Goal: Transaction & Acquisition: Purchase product/service

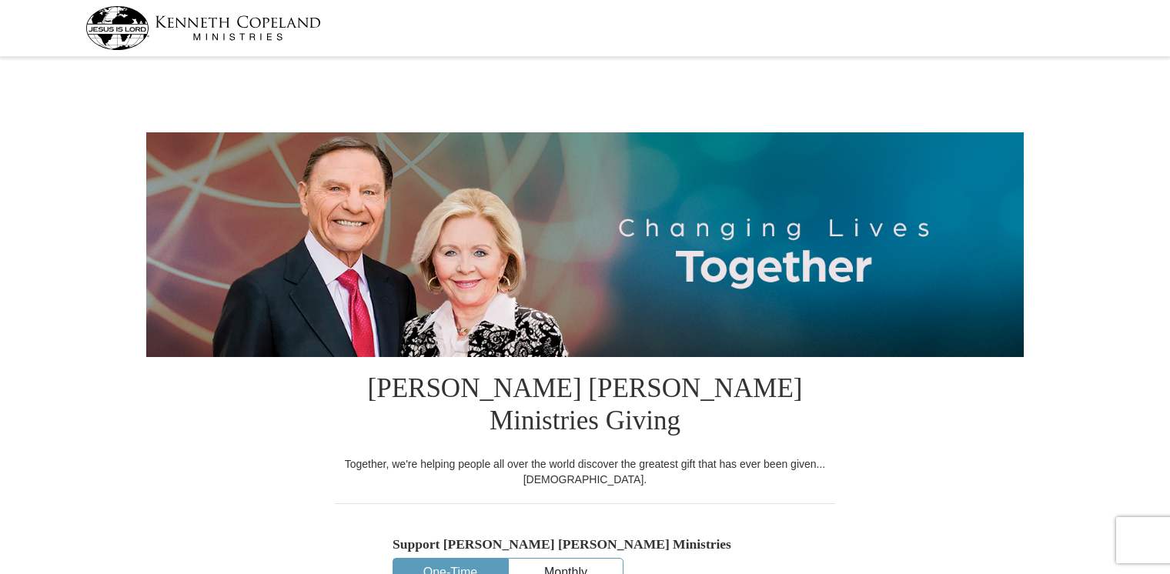
select select "OH"
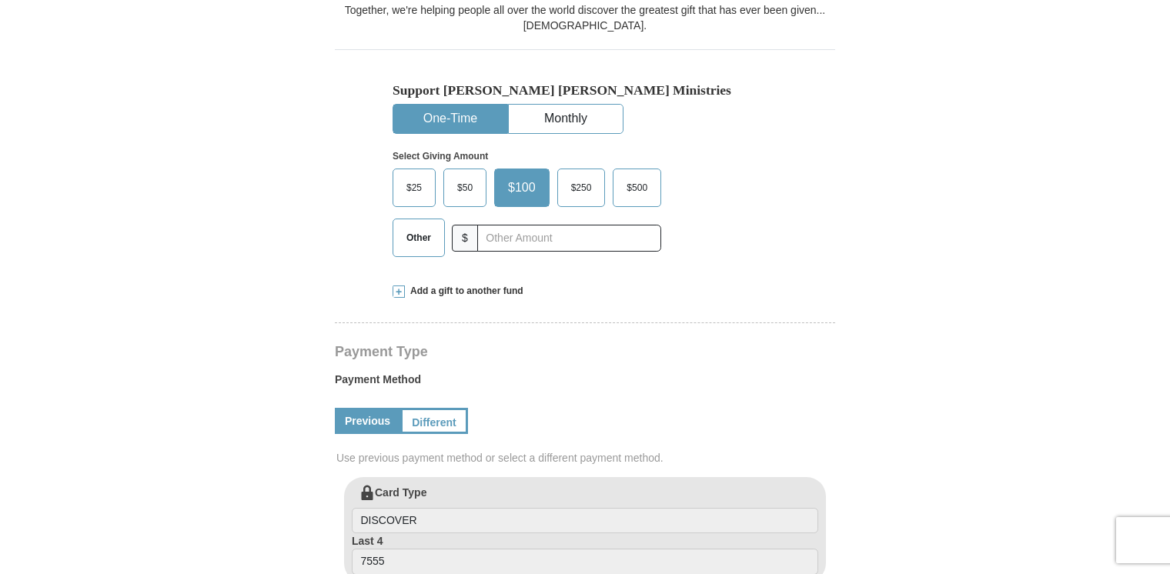
click at [424, 219] on label "Other" at bounding box center [418, 237] width 51 height 37
click at [0, 0] on input "Other" at bounding box center [0, 0] width 0 height 0
click at [424, 219] on label "Other" at bounding box center [421, 237] width 57 height 37
click at [0, 0] on input "Other" at bounding box center [0, 0] width 0 height 0
click at [424, 219] on label "Other" at bounding box center [421, 237] width 57 height 37
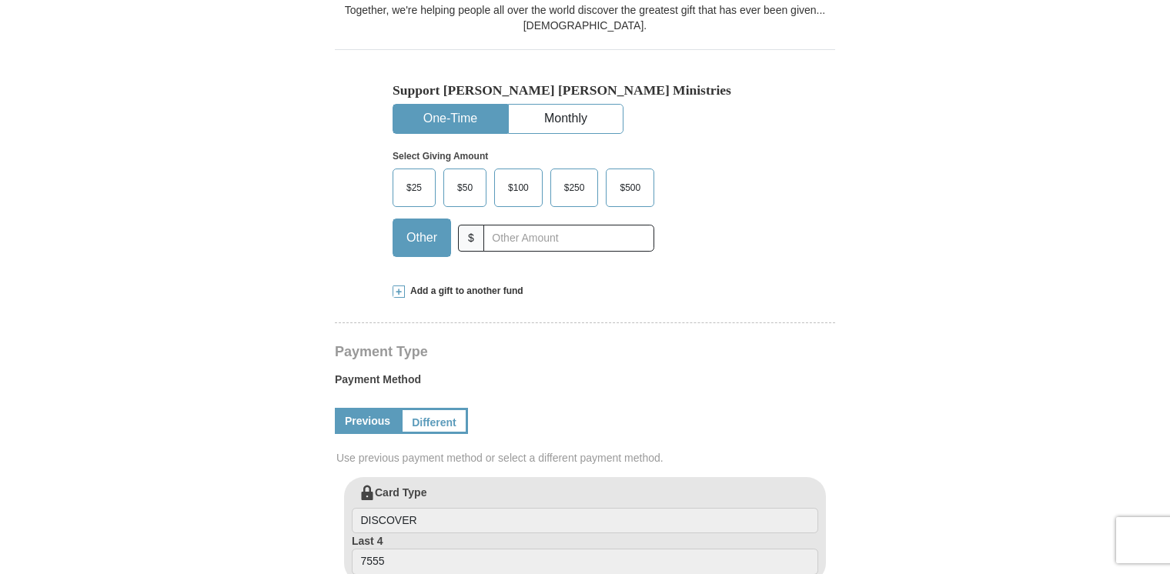
click at [0, 0] on input "Other" at bounding box center [0, 0] width 0 height 0
click at [424, 219] on label "Other" at bounding box center [421, 237] width 57 height 37
click at [0, 0] on input "Other" at bounding box center [0, 0] width 0 height 0
click at [511, 225] on input "text" at bounding box center [569, 238] width 171 height 27
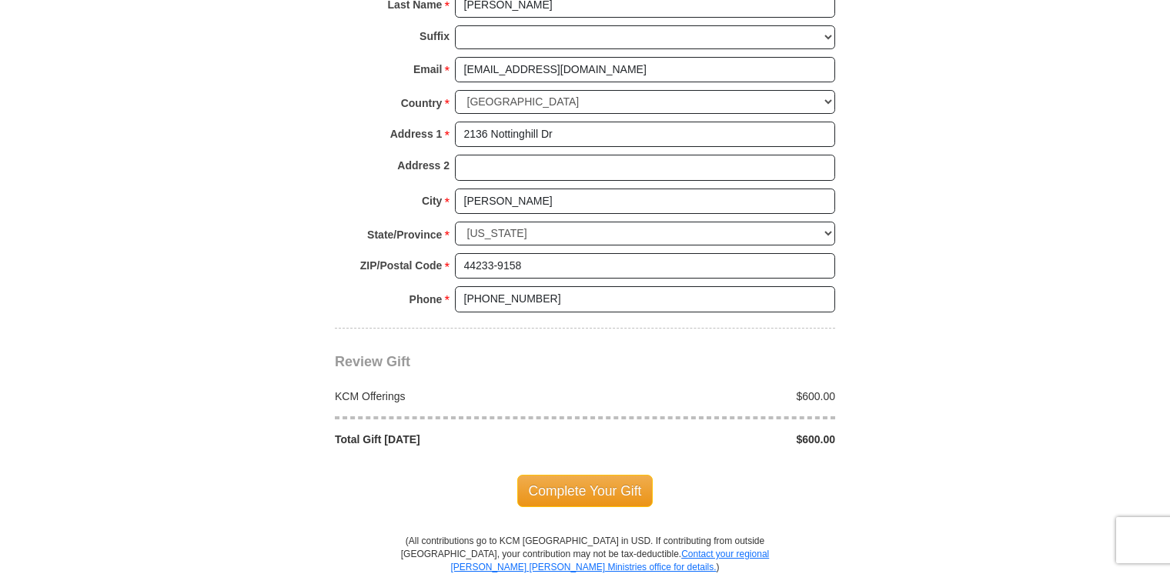
scroll to position [1378, 0]
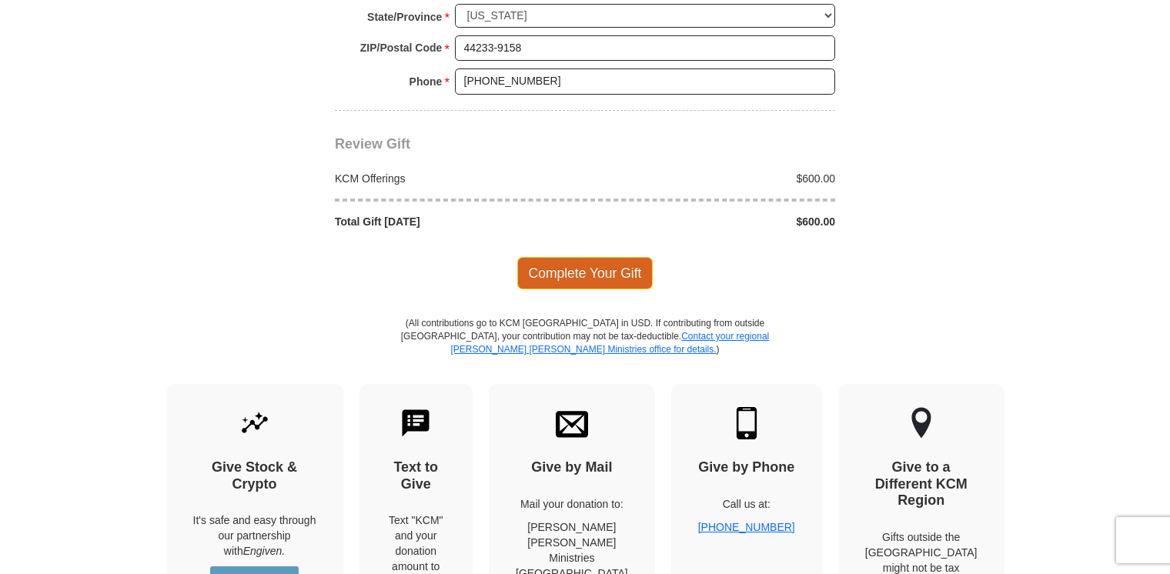
type input "600."
click at [591, 257] on span "Complete Your Gift" at bounding box center [585, 273] width 136 height 32
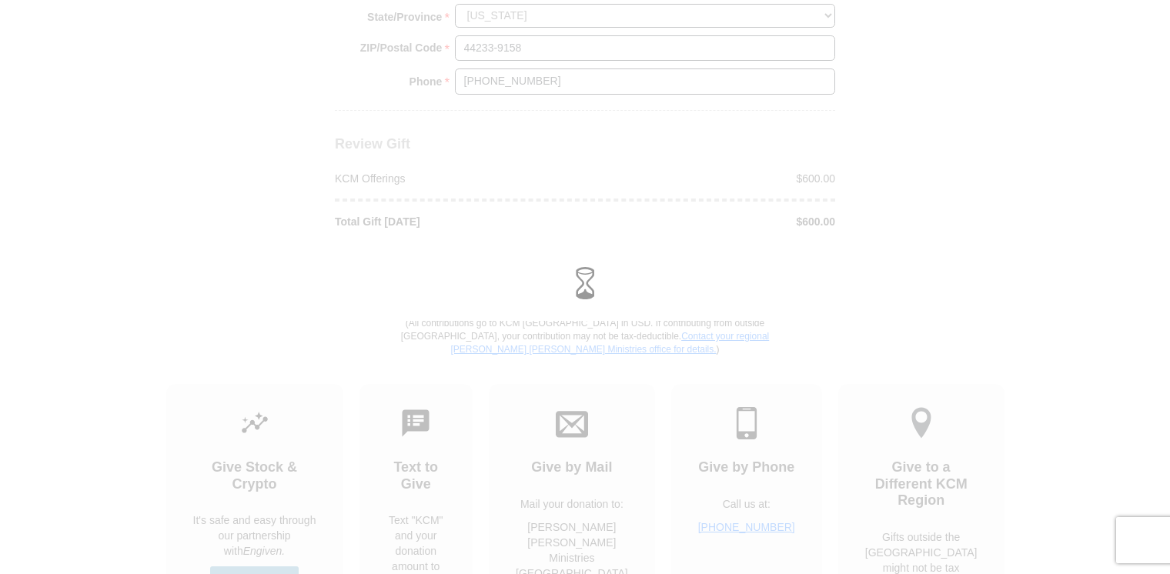
click at [591, 241] on div at bounding box center [585, 287] width 1170 height 574
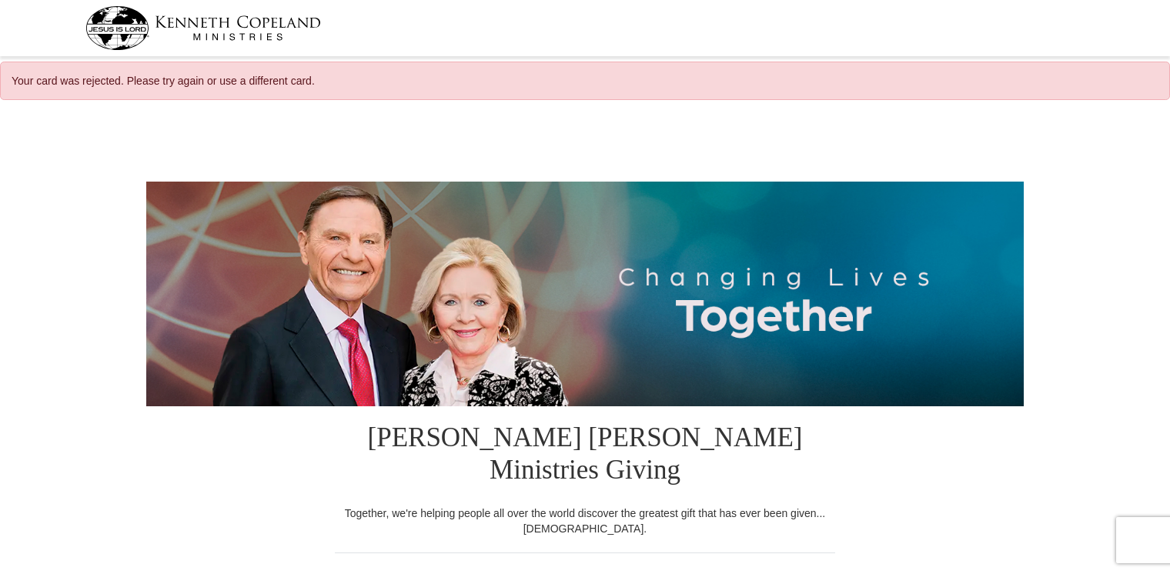
select select "OH"
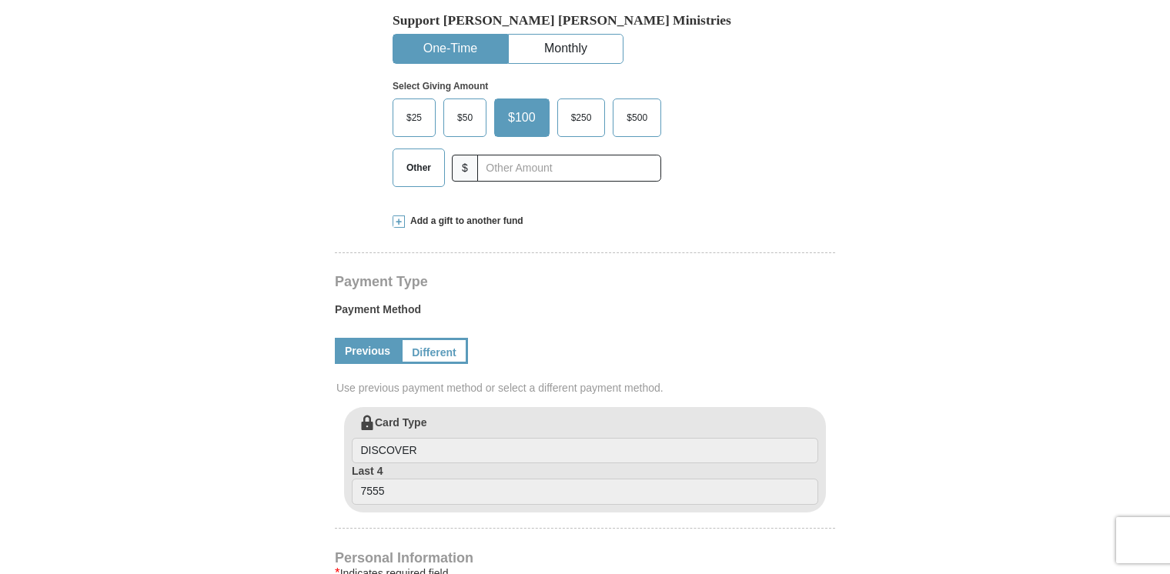
scroll to position [577, 0]
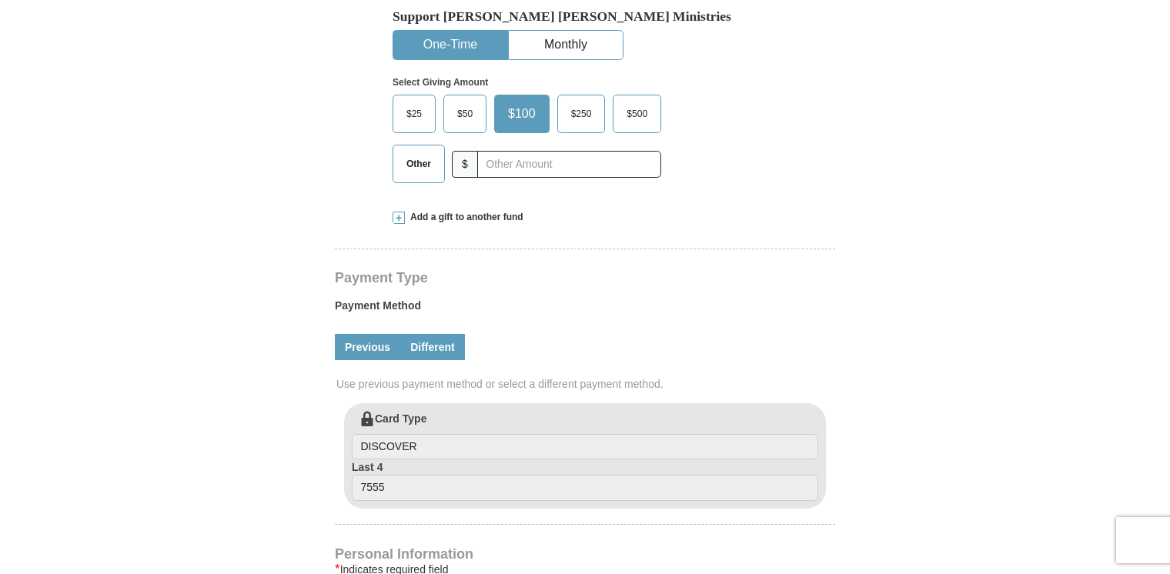
click at [447, 334] on link "Different" at bounding box center [432, 347] width 65 height 26
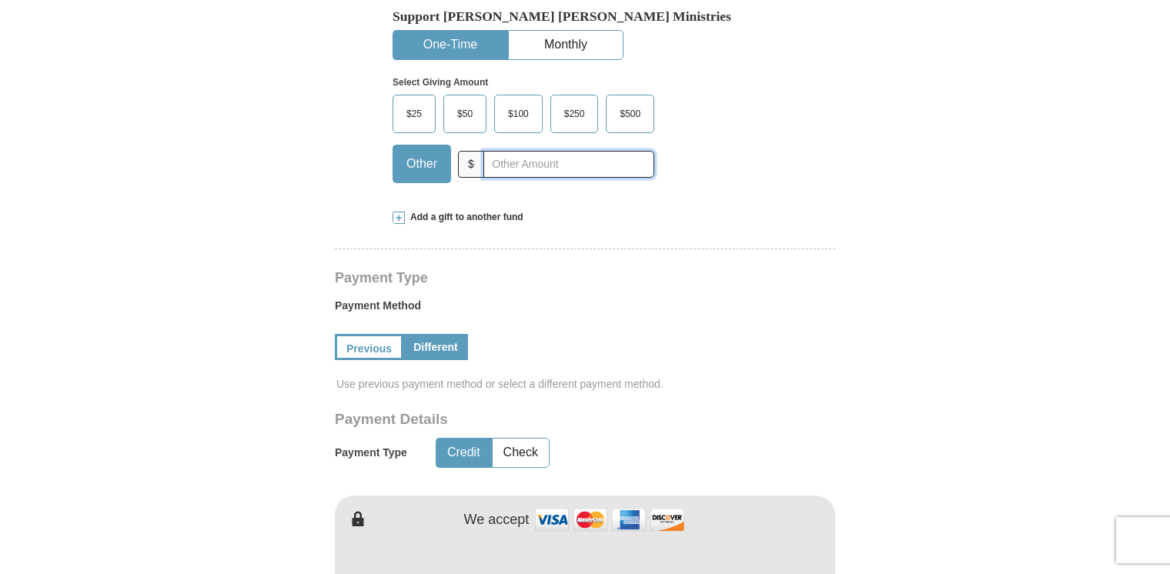
click at [510, 151] on input "text" at bounding box center [569, 164] width 171 height 27
type input "600."
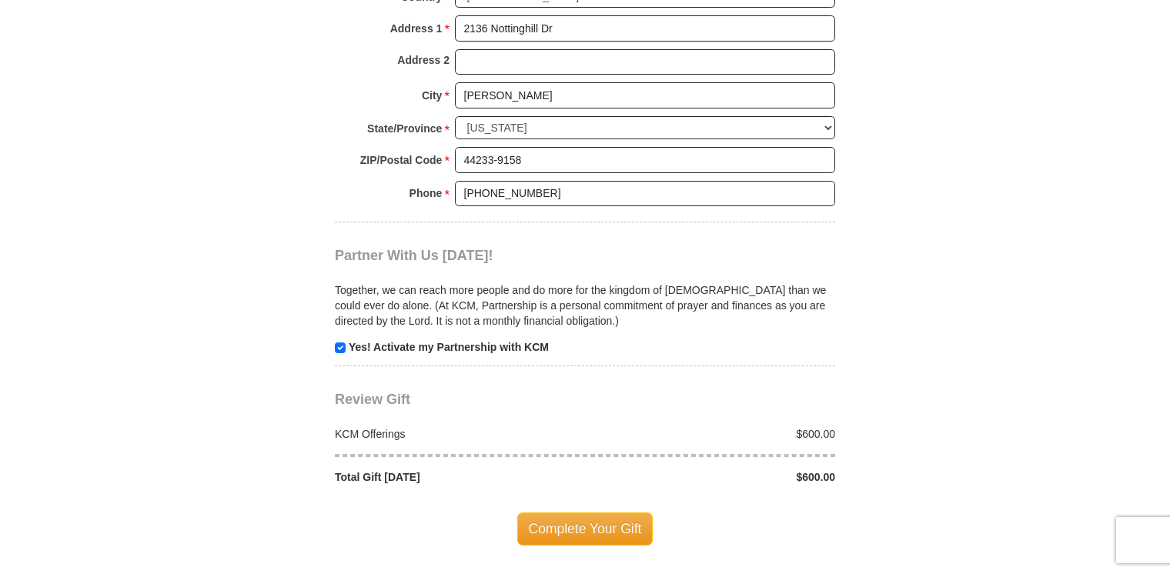
scroll to position [1662, 0]
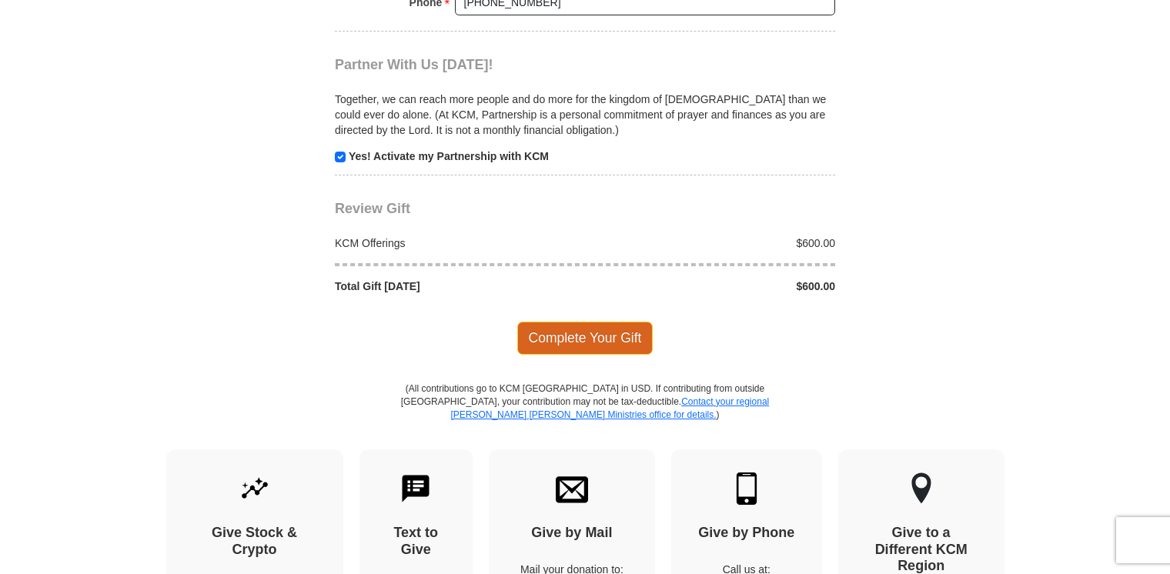
click at [563, 322] on span "Complete Your Gift" at bounding box center [585, 338] width 136 height 32
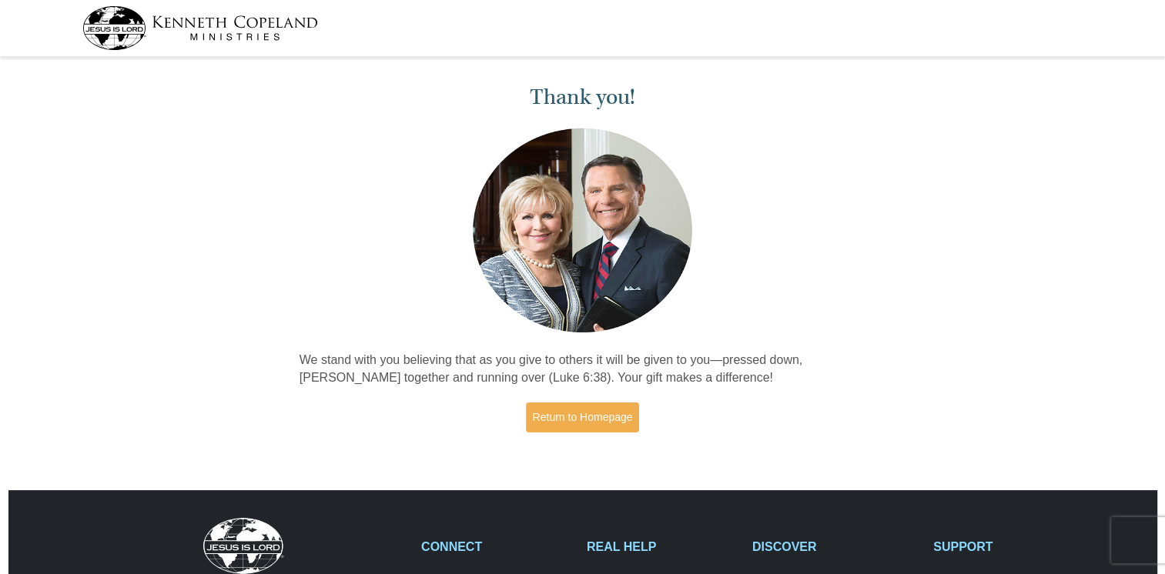
click at [918, 173] on div "Thank you! We stand with you believing that as you give to others it will be gi…" at bounding box center [582, 261] width 1165 height 398
